Goal: Find contact information: Find contact information

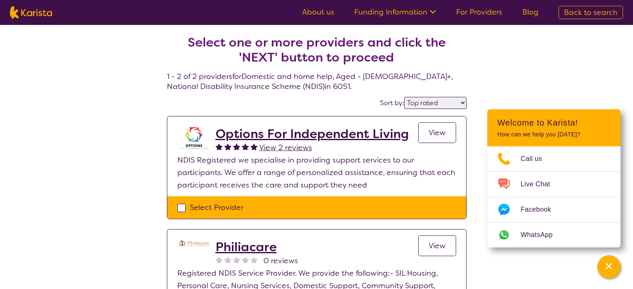
select select "by_score"
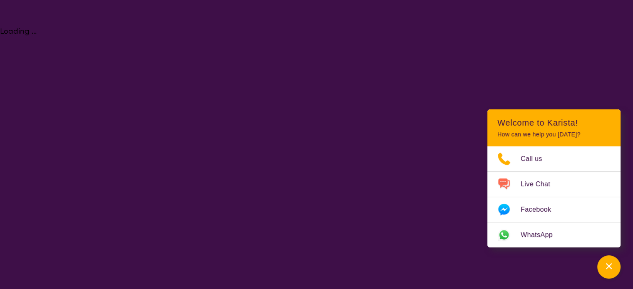
select select "Domestic and home help"
select select "AG"
select select "NDIS"
select select "Domestic and home help"
select select "AG"
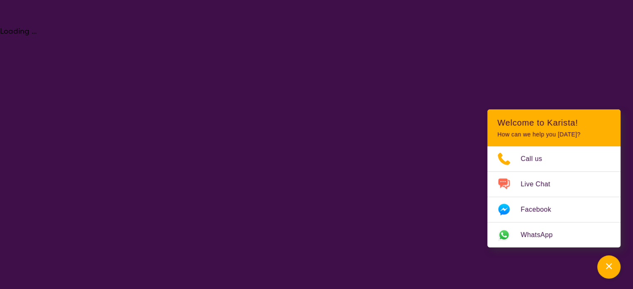
select select "NDIS"
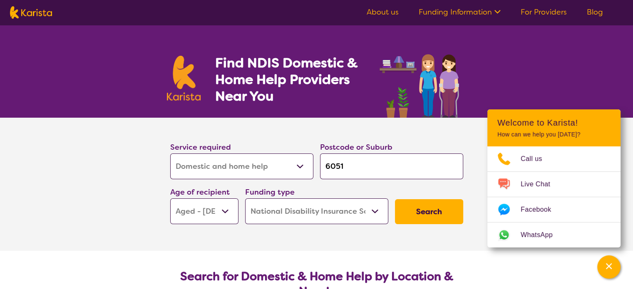
click at [366, 171] on input "6051" at bounding box center [391, 167] width 143 height 26
type input "605"
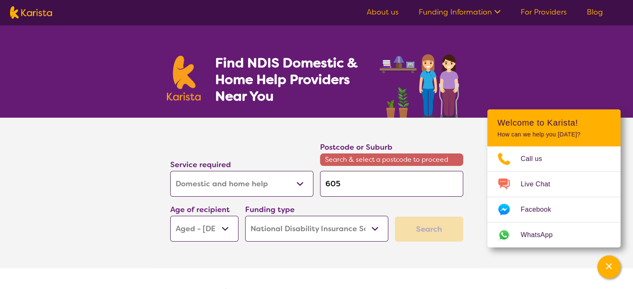
type input "60"
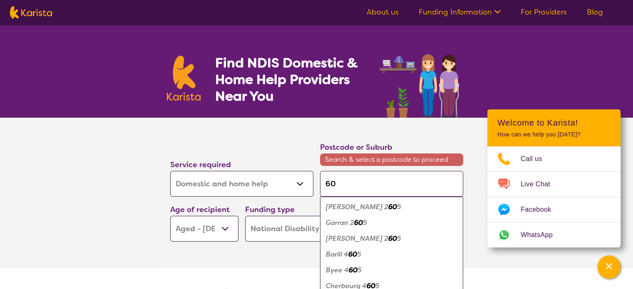
type input "600"
type input "6000"
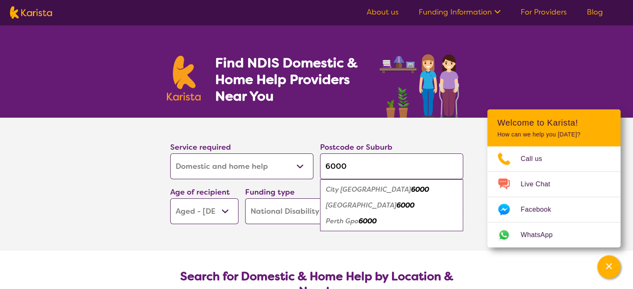
type input "6000"
click at [397, 207] on em "6000" at bounding box center [406, 205] width 18 height 9
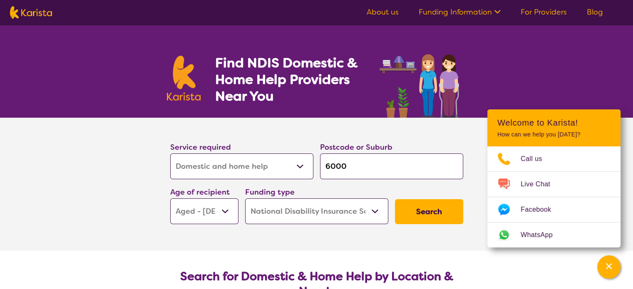
click at [436, 208] on button "Search" at bounding box center [429, 211] width 68 height 25
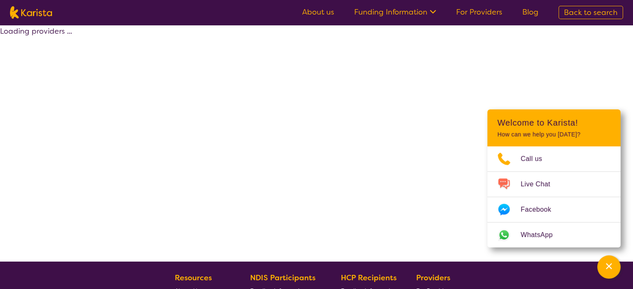
select select "by_score"
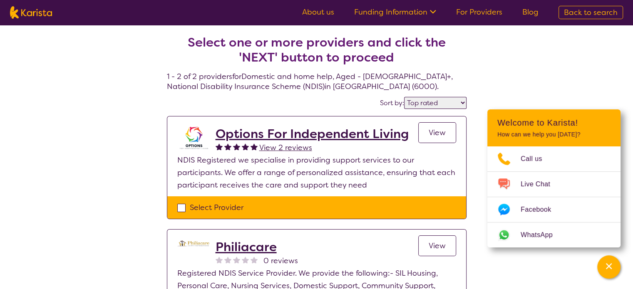
click at [349, 136] on h2 "Options For Independent Living" at bounding box center [312, 134] width 193 height 15
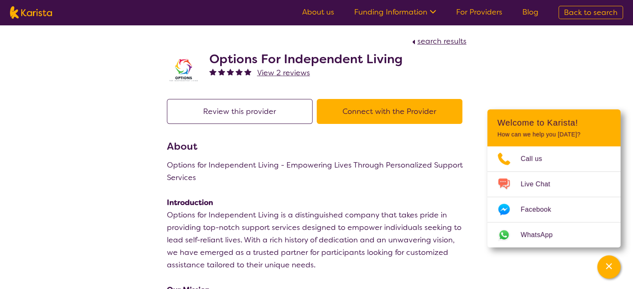
click at [383, 106] on button "Connect with the Provider" at bounding box center [390, 111] width 146 height 25
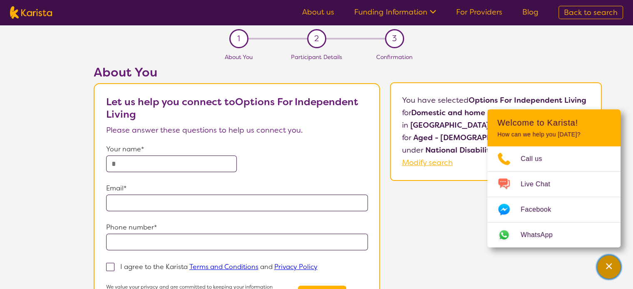
click at [615, 268] on div "Channel Menu" at bounding box center [609, 267] width 17 height 18
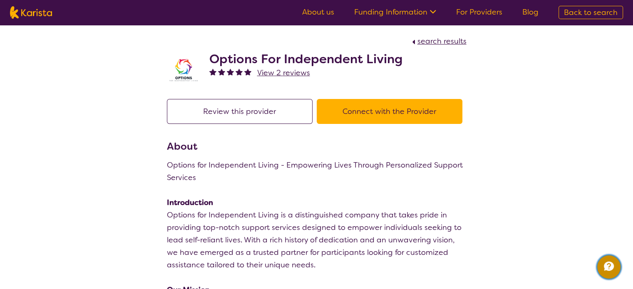
select select "by_score"
